Goal: Task Accomplishment & Management: Manage account settings

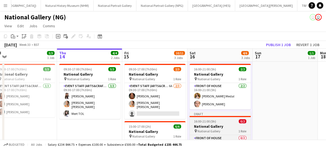
click at [216, 124] on h3 "National Gallery" at bounding box center [219, 126] width 61 height 5
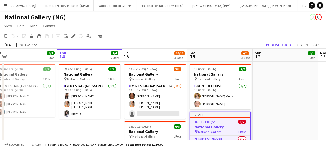
click at [233, 129] on h3 "National Gallery" at bounding box center [220, 126] width 60 height 5
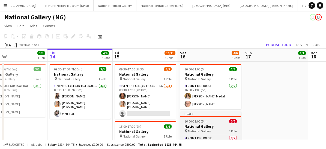
scroll to position [40, 0]
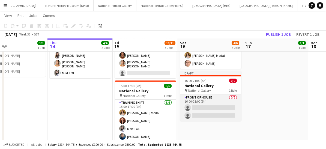
click at [216, 105] on app-card-role "Front of House 0/2 16:00-21:00 (5h) single-neutral-actions single-neutral-actio…" at bounding box center [210, 107] width 61 height 26
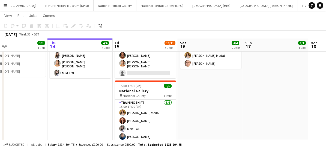
click at [9, 7] on button "Menu" at bounding box center [5, 5] width 11 height 11
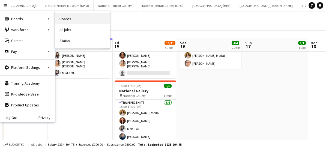
click at [67, 19] on link "Boards" at bounding box center [82, 18] width 55 height 11
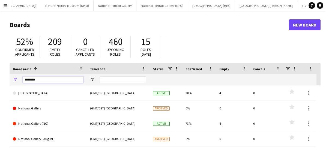
drag, startPoint x: 43, startPoint y: 80, endPoint x: 0, endPoint y: 74, distance: 42.9
click at [0, 74] on html "Menu Boards Boards Boards All jobs Status Workforce Workforce My Workforce Recr…" at bounding box center [163, 104] width 326 height 208
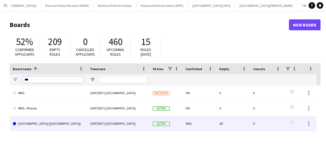
type input "***"
click at [50, 122] on link "[GEOGRAPHIC_DATA] ([GEOGRAPHIC_DATA])" at bounding box center [48, 123] width 71 height 15
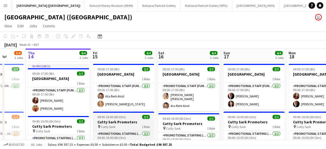
scroll to position [32, 0]
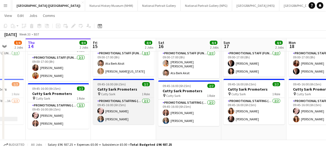
click at [173, 123] on app-card-role "Promotional Staffing (Brand Ambassadors) 2/2 09:45-16:00 (6h15m) Nadia Abouayen…" at bounding box center [188, 112] width 61 height 26
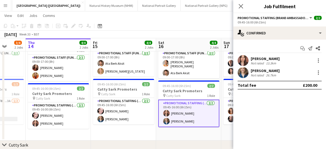
click at [206, 134] on app-date-cell "09:00-17:00 (8h) 2/2 Royal Observatory 1 Role Promotional Staff (Fundraiser) 2/…" at bounding box center [188, 84] width 65 height 111
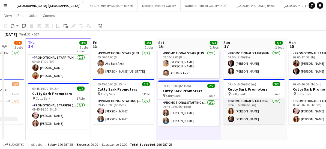
click at [253, 122] on app-card-role "Promotional Staffing (Brand Ambassadors) 2/2 09:45-16:00 (6h15m) Lara Sprosen j…" at bounding box center [253, 111] width 61 height 26
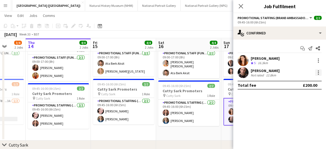
click at [315, 71] on div at bounding box center [318, 72] width 7 height 7
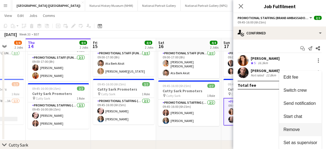
click at [295, 129] on span "Remove" at bounding box center [291, 129] width 16 height 5
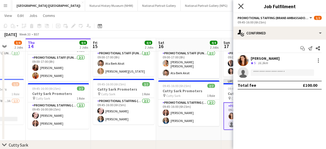
click at [242, 8] on icon at bounding box center [240, 6] width 5 height 5
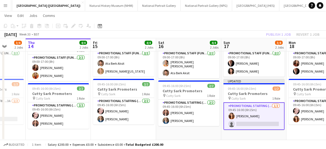
click at [260, 113] on app-card-role "Promotional Staffing (Brand Ambassadors) 1/2 09:45-16:00 (6h15m) Lara Sprosen s…" at bounding box center [253, 116] width 61 height 28
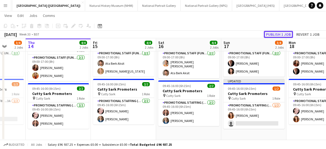
click at [279, 32] on button "Publish 1 job" at bounding box center [278, 34] width 29 height 7
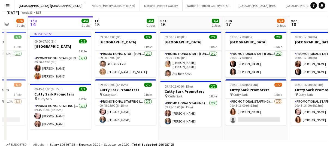
scroll to position [0, 0]
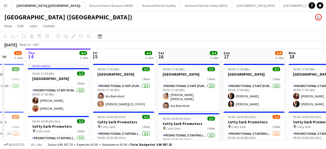
click at [3, 4] on button "Menu" at bounding box center [5, 5] width 11 height 11
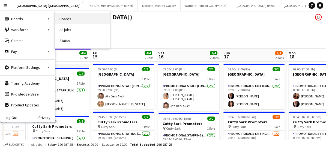
click at [58, 19] on link "Boards" at bounding box center [82, 18] width 55 height 11
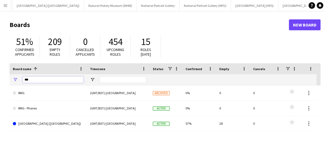
drag, startPoint x: 43, startPoint y: 79, endPoint x: 11, endPoint y: 75, distance: 31.3
click at [11, 75] on div "***" at bounding box center [48, 79] width 77 height 11
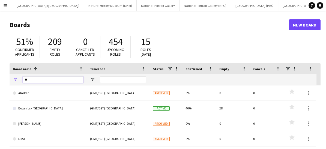
type input "*"
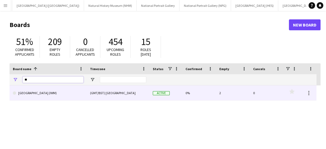
type input "**"
click at [42, 93] on link "[GEOGRAPHIC_DATA] (IWM)" at bounding box center [48, 92] width 71 height 15
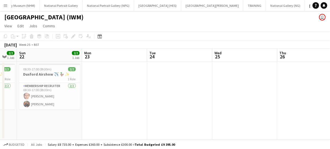
scroll to position [0, 161]
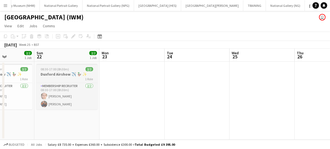
click at [55, 75] on h3 "Duxford Airshow ✈️ 🦆 ✨" at bounding box center [67, 74] width 61 height 5
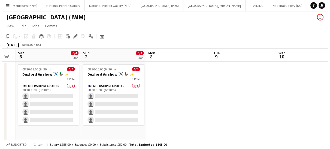
scroll to position [0, 182]
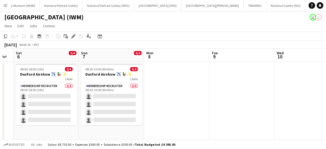
click at [5, 4] on app-icon "Menu" at bounding box center [5, 5] width 4 height 4
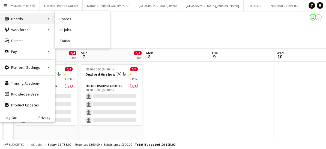
click at [16, 23] on div "Boards Boards" at bounding box center [27, 18] width 55 height 11
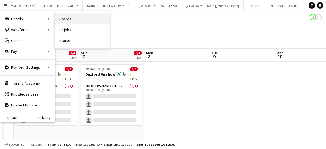
click at [72, 17] on link "Boards" at bounding box center [82, 18] width 55 height 11
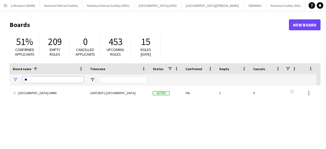
drag, startPoint x: 47, startPoint y: 82, endPoint x: 19, endPoint y: 72, distance: 29.0
click at [19, 72] on div "Board name 1 Timezone Status Confirmed" at bounding box center [163, 74] width 307 height 22
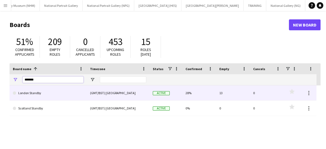
type input "*******"
click at [37, 95] on link "London Standby" at bounding box center [48, 92] width 71 height 15
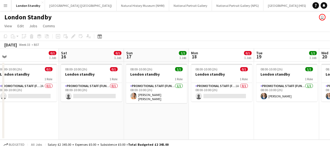
scroll to position [0, 181]
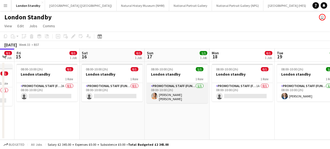
click at [195, 90] on app-card-role "Promotional Staff (Fundraiser) 1/1 08:00-10:00 (2h) Rachel Lenore Angus" at bounding box center [177, 93] width 61 height 20
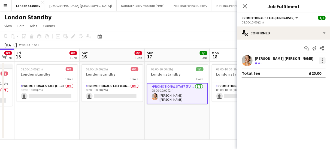
click at [323, 61] on div at bounding box center [322, 60] width 7 height 7
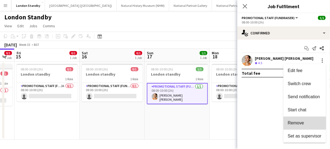
click at [300, 123] on span "Remove" at bounding box center [296, 122] width 16 height 5
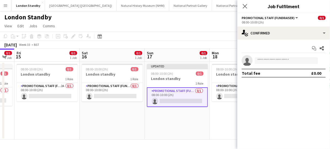
click at [241, 8] on div "Close pop-in" at bounding box center [244, 6] width 15 height 13
click at [243, 8] on icon at bounding box center [244, 6] width 5 height 5
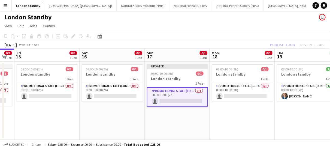
click at [186, 95] on app-card-role "Promotional Staff (Fundraiser) 0/1 08:00-10:00 (2h) single-neutral-actions" at bounding box center [177, 97] width 61 height 20
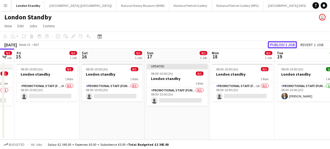
click at [279, 46] on button "Publish 1 job" at bounding box center [282, 44] width 29 height 7
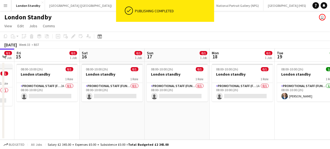
click at [5, 4] on app-icon "Menu" at bounding box center [5, 5] width 4 height 4
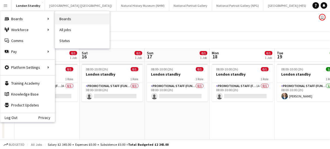
click at [61, 17] on link "Boards" at bounding box center [82, 18] width 55 height 11
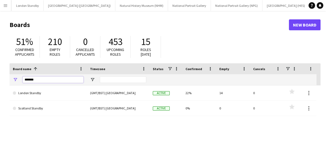
drag, startPoint x: 44, startPoint y: 79, endPoint x: 0, endPoint y: 73, distance: 44.2
click at [0, 73] on html "Menu Boards Boards Boards All jobs Status Workforce Workforce My Workforce Recr…" at bounding box center [163, 104] width 326 height 208
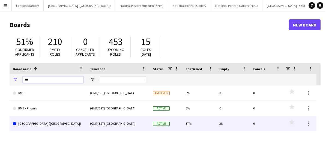
type input "***"
click at [47, 127] on link "[GEOGRAPHIC_DATA] ([GEOGRAPHIC_DATA])" at bounding box center [48, 123] width 71 height 15
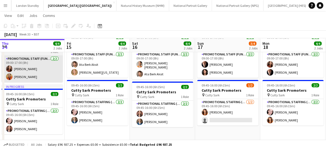
scroll to position [32, 0]
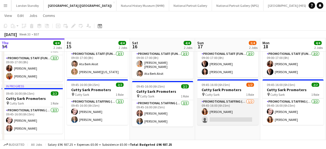
click at [230, 118] on app-card-role "Promotional Staffing (Brand Ambassadors) 1/2 09:45-16:00 (6h15m) Lara Sprosen s…" at bounding box center [227, 111] width 61 height 26
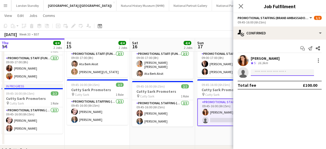
click at [265, 71] on input at bounding box center [281, 72] width 63 height 7
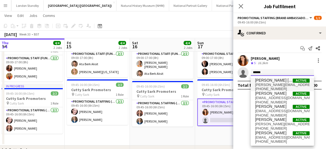
type input "******"
click at [266, 84] on span "rachel.angus@ymail.com" at bounding box center [282, 85] width 55 height 4
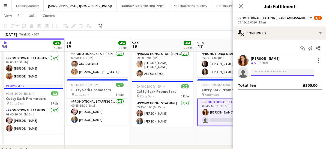
scroll to position [34, 0]
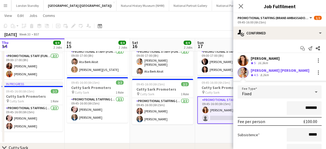
type input "*******"
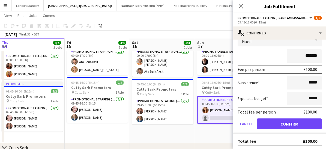
scroll to position [52, 0]
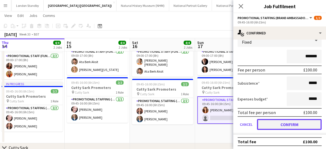
click at [281, 124] on button "Confirm" at bounding box center [289, 124] width 65 height 11
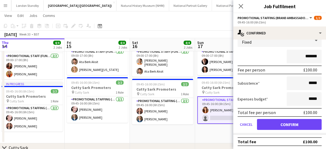
scroll to position [0, 0]
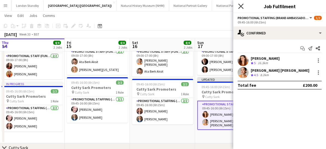
click at [242, 5] on icon at bounding box center [240, 6] width 5 height 5
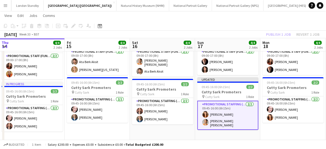
click at [243, 111] on app-card-role "Promotional Staffing (Brand Ambassadors) 2/2 09:45-16:00 (6h15m) Lara Sprosen R…" at bounding box center [227, 115] width 61 height 29
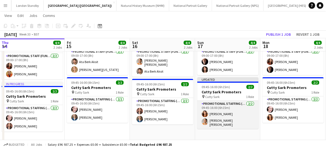
click at [243, 111] on app-card-role "Promotional Staffing (Brand Ambassadors) 2/2 09:45-16:00 (6h15m) Lara Sprosen R…" at bounding box center [227, 115] width 61 height 28
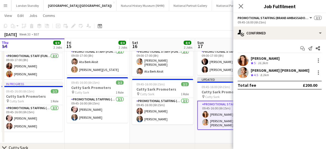
click at [217, 116] on app-card-role "Promotional Staffing (Brand Ambassadors) 2/2 09:45-16:00 (6h15m) Lara Sprosen R…" at bounding box center [227, 115] width 61 height 29
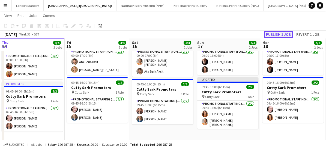
click at [280, 33] on button "Publish 1 job" at bounding box center [278, 34] width 29 height 7
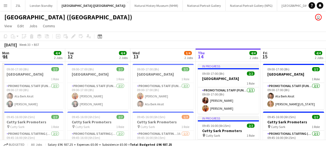
click at [6, 5] on app-icon "Menu" at bounding box center [5, 5] width 4 height 4
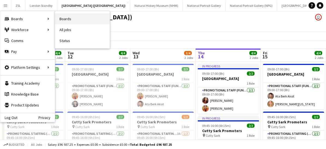
click at [66, 18] on link "Boards" at bounding box center [82, 18] width 55 height 11
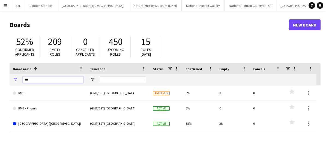
drag, startPoint x: 44, startPoint y: 79, endPoint x: -1, endPoint y: 81, distance: 45.8
click at [0, 81] on html "Menu Boards Boards Boards All jobs Status Workforce Workforce My Workforce Recr…" at bounding box center [163, 104] width 326 height 208
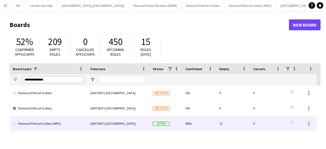
type input "**********"
click at [49, 120] on link "National Portrait Gallery (NPG)" at bounding box center [48, 123] width 71 height 15
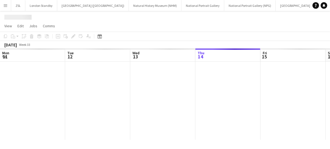
scroll to position [0, 130]
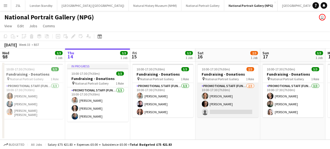
click at [237, 101] on app-card-role "Promotional Staff (Fundraiser) [DATE] 10:00-17:30 (7h30m) [PERSON_NAME] [PERSON…" at bounding box center [228, 100] width 61 height 34
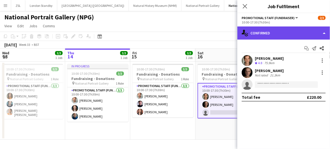
click at [276, 36] on div "single-neutral-actions-check-2 Confirmed" at bounding box center [283, 32] width 93 height 13
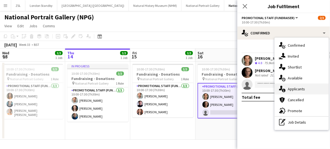
click at [291, 86] on div "single-neutral-actions-information Applicants" at bounding box center [302, 88] width 54 height 11
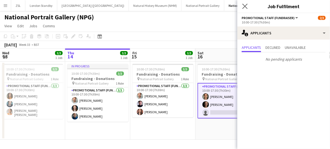
click at [247, 6] on icon "Close pop-in" at bounding box center [244, 6] width 5 height 5
